Goal: Task Accomplishment & Management: Use online tool/utility

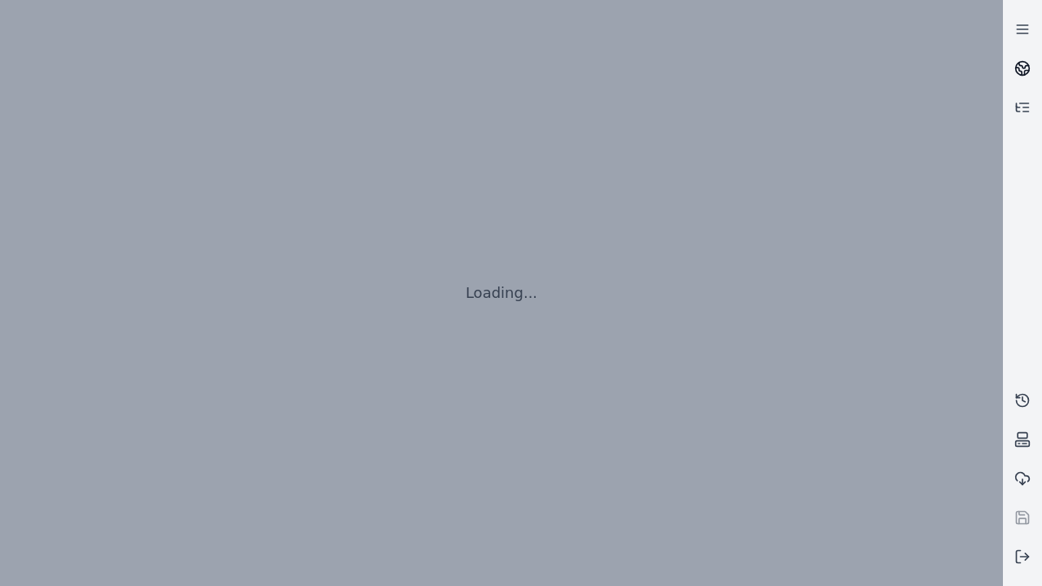
click at [1022, 68] on icon at bounding box center [1024, 66] width 10 height 6
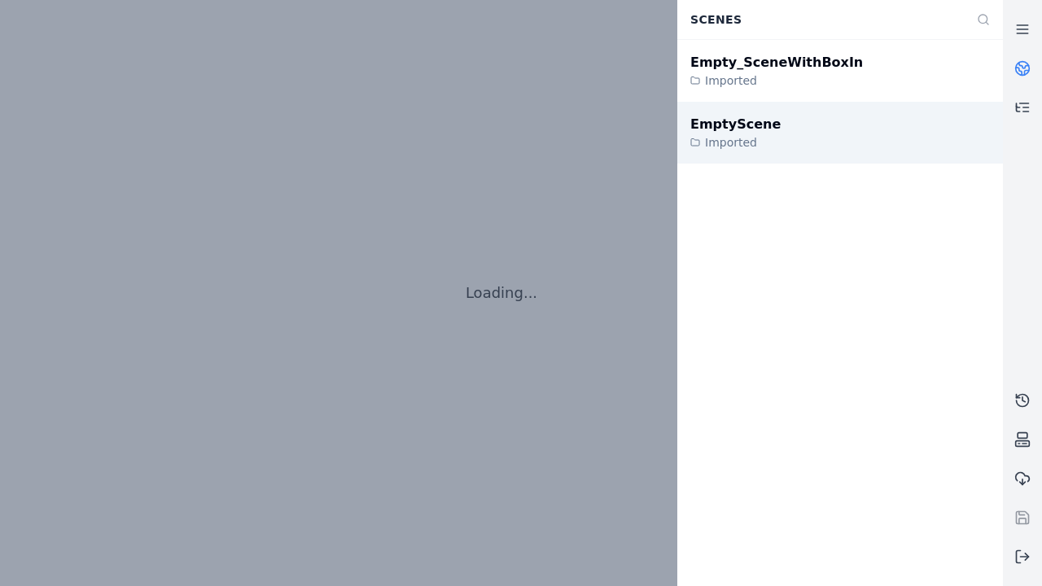
click at [726, 124] on div "EmptyScene" at bounding box center [735, 125] width 90 height 20
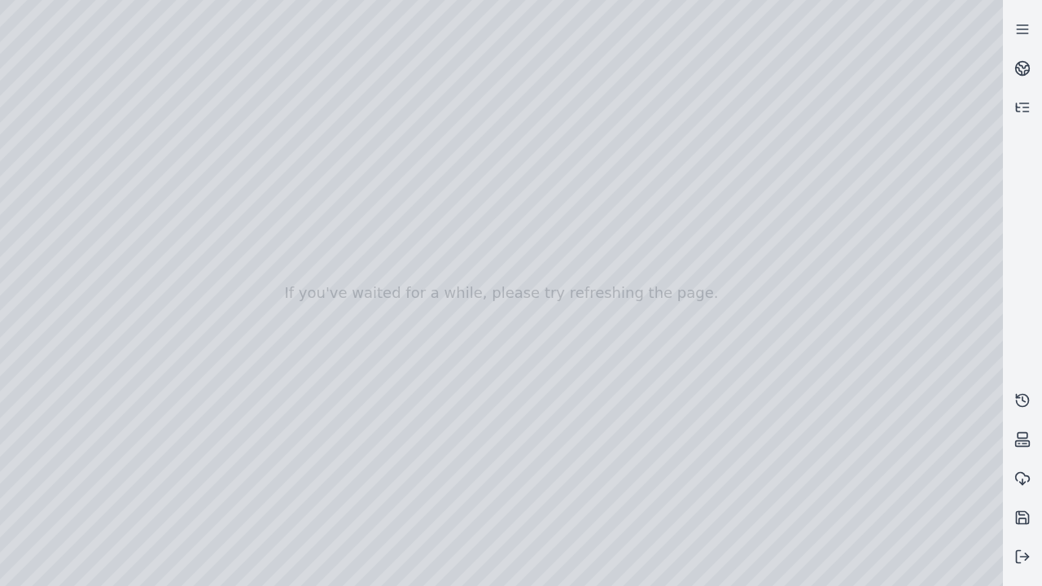
click at [919, 574] on div at bounding box center [501, 293] width 1003 height 586
